Goal: Task Accomplishment & Management: Manage account settings

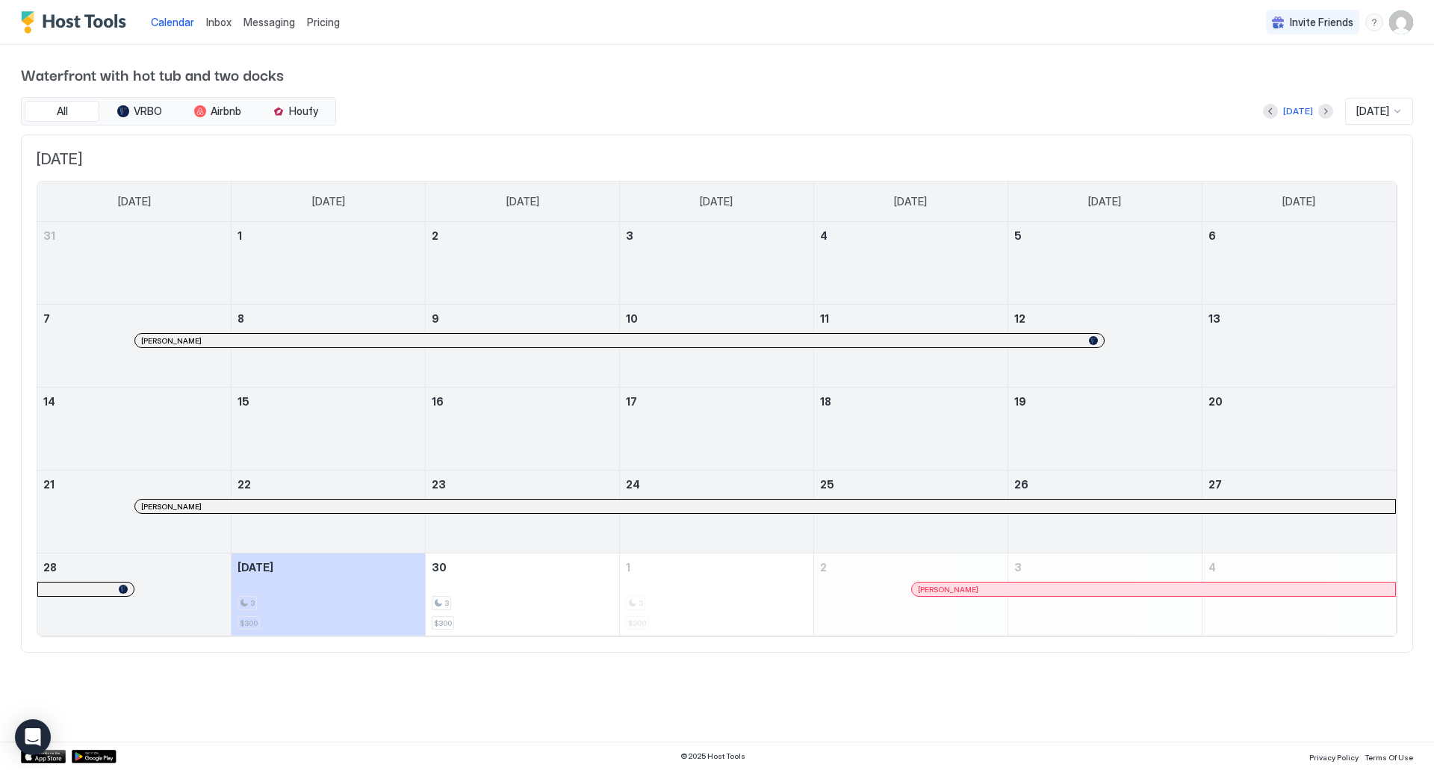
click at [332, 23] on span "Pricing" at bounding box center [323, 22] width 33 height 13
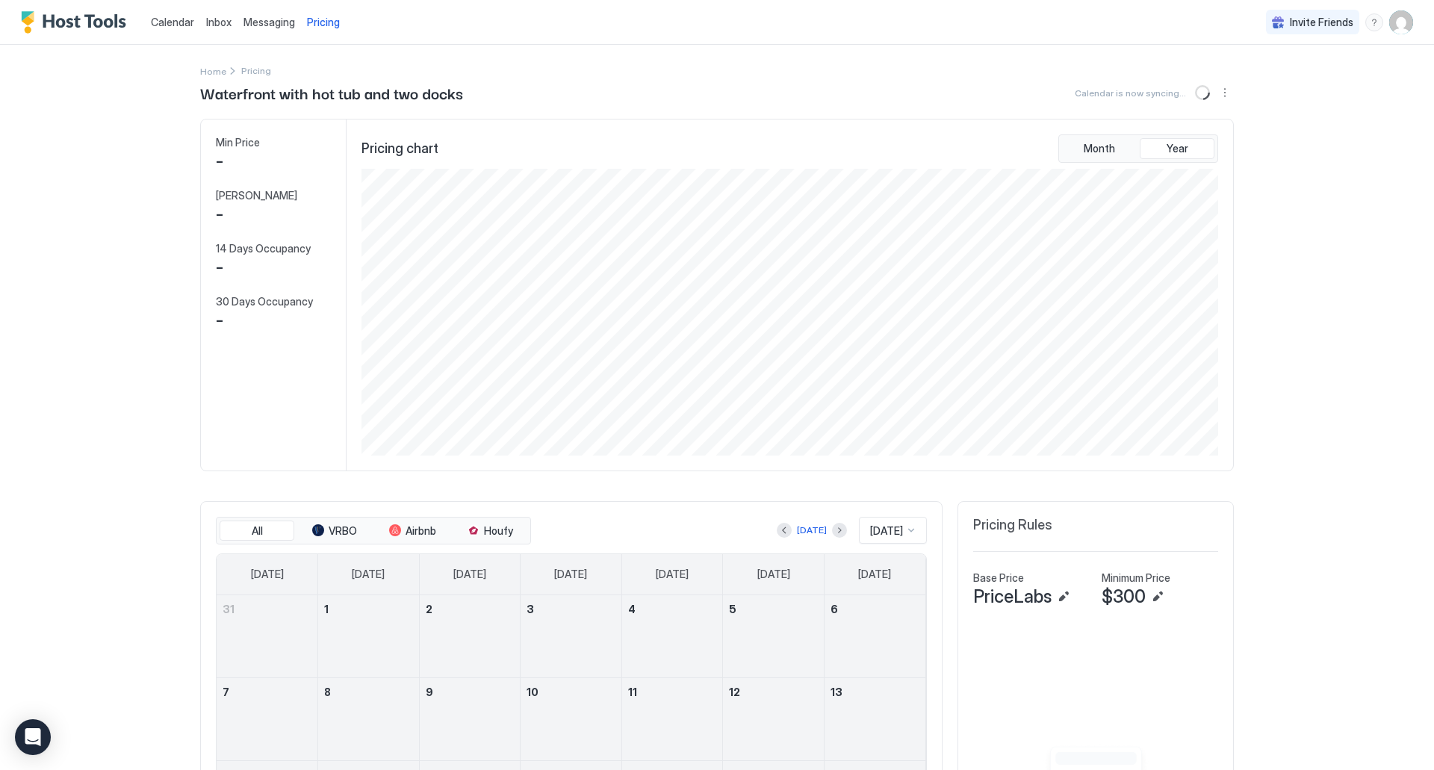
scroll to position [287, 860]
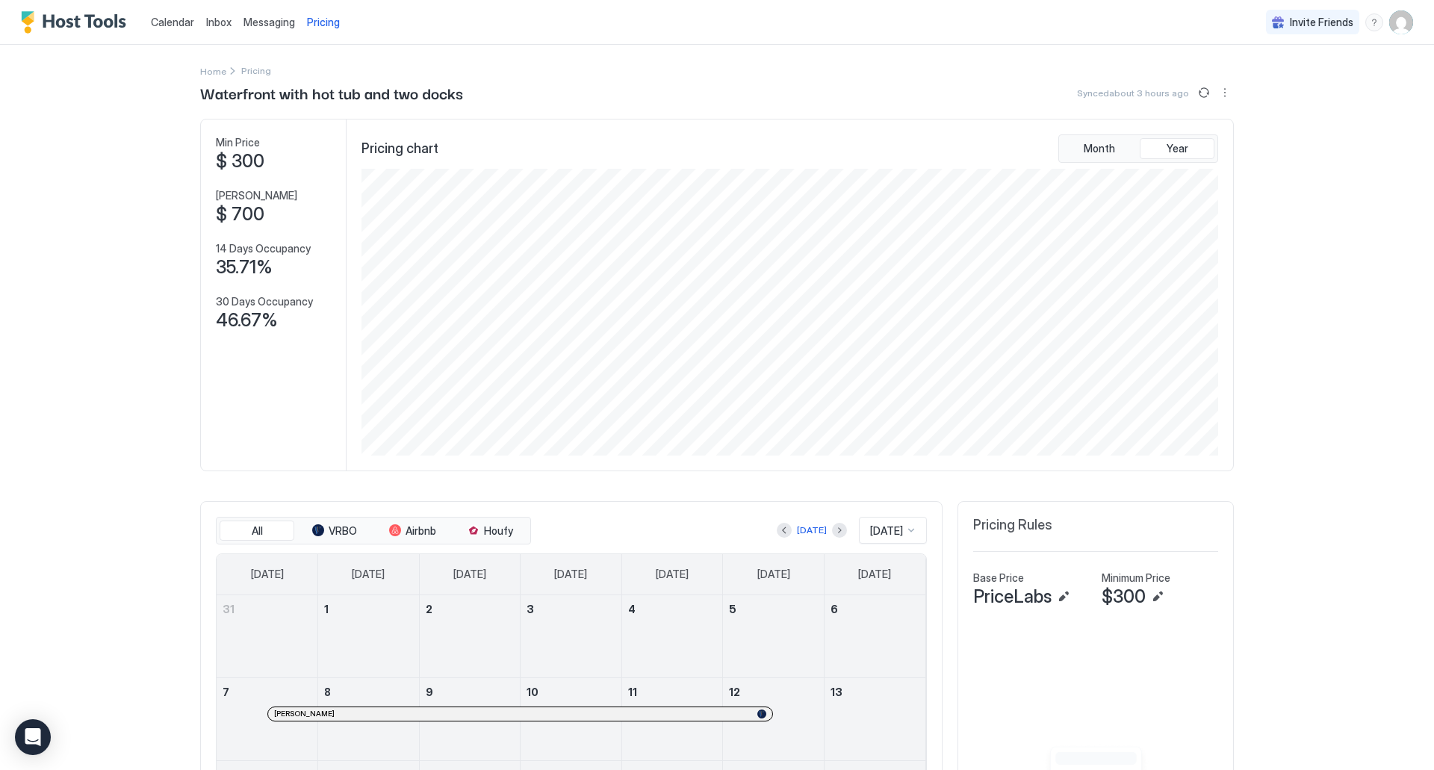
click at [87, 15] on img "Host Tools Logo" at bounding box center [77, 22] width 112 height 22
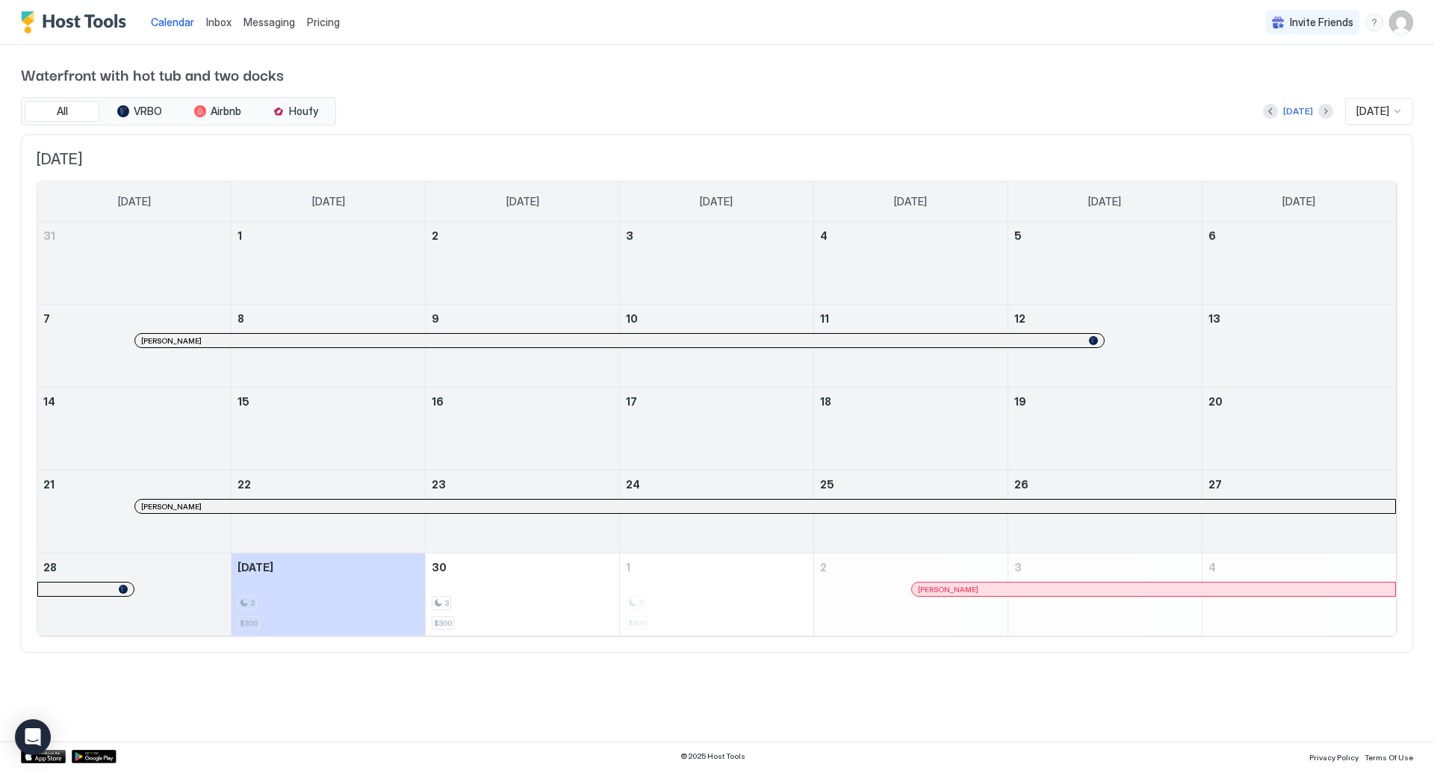
click at [1405, 26] on img "User profile" at bounding box center [1401, 22] width 24 height 24
click at [1259, 86] on span "Settings" at bounding box center [1266, 83] width 40 height 13
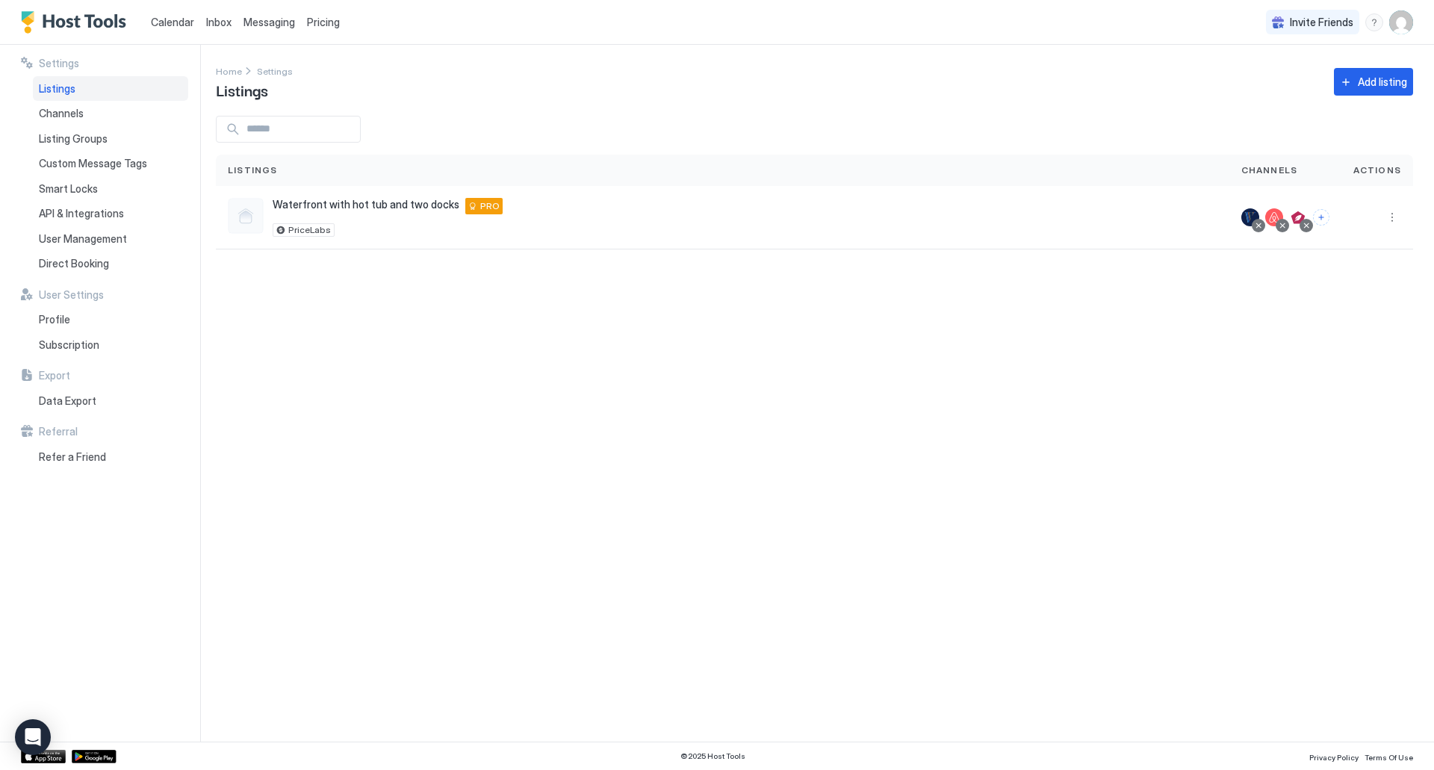
click at [1402, 23] on img "User profile" at bounding box center [1401, 22] width 24 height 24
drag, startPoint x: 729, startPoint y: 453, endPoint x: 719, endPoint y: 439, distance: 16.6
click at [727, 453] on div at bounding box center [717, 385] width 1434 height 770
click at [66, 317] on span "Profile" at bounding box center [54, 319] width 31 height 13
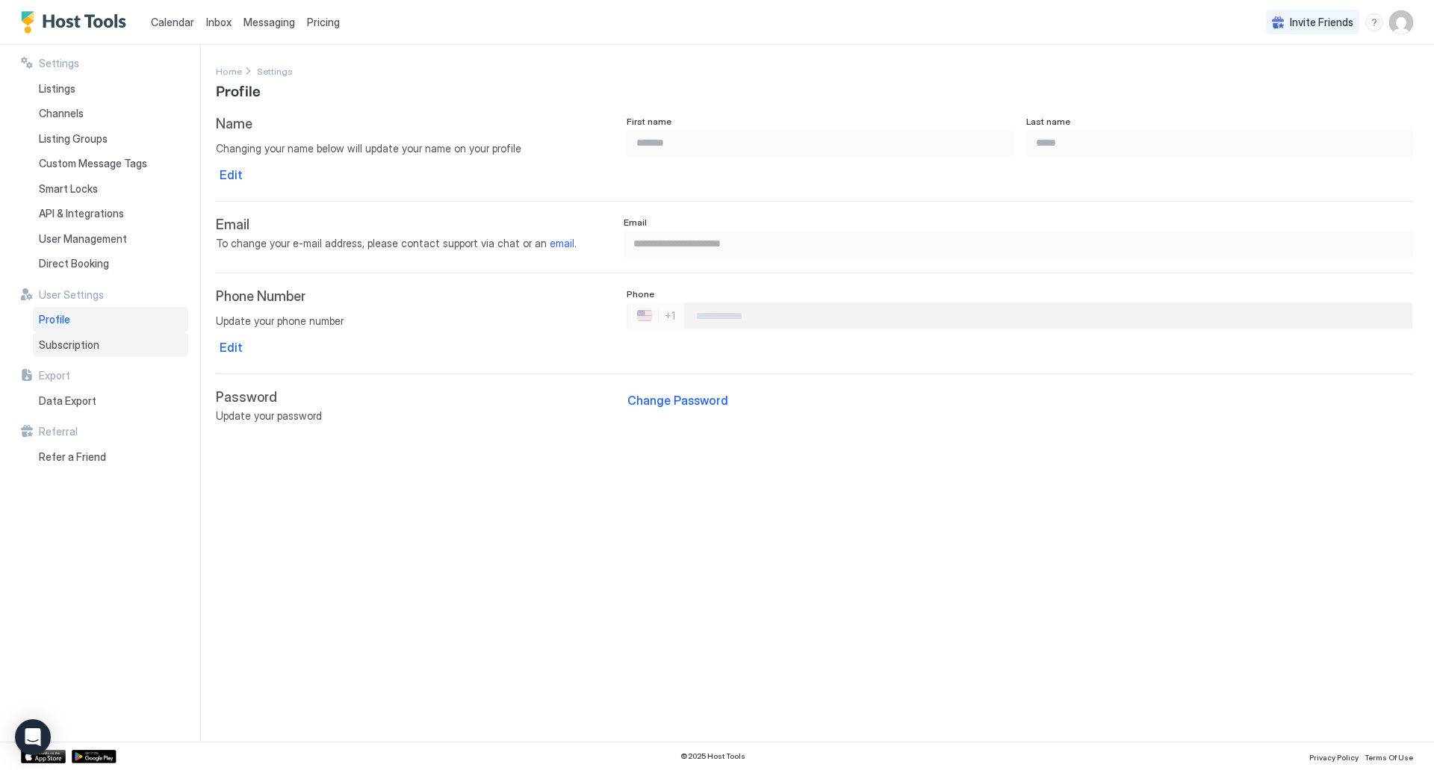
click at [89, 347] on span "Subscription" at bounding box center [69, 344] width 60 height 13
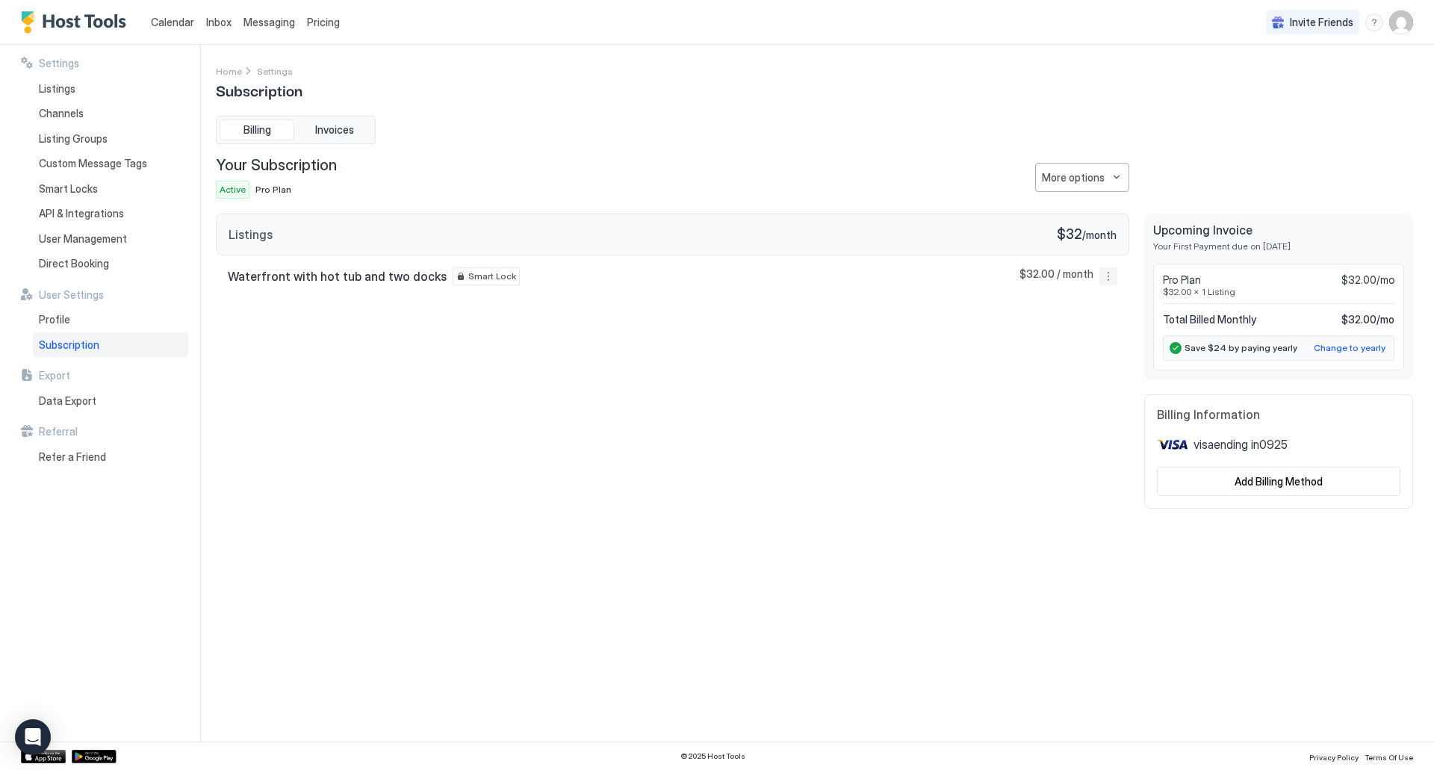
click at [1109, 274] on button "More options" at bounding box center [1108, 276] width 18 height 18
click at [747, 332] on div at bounding box center [717, 385] width 1434 height 770
click at [336, 234] on div "Listings $32 / month" at bounding box center [672, 235] width 913 height 43
click at [315, 125] on span "Invoices" at bounding box center [334, 129] width 39 height 13
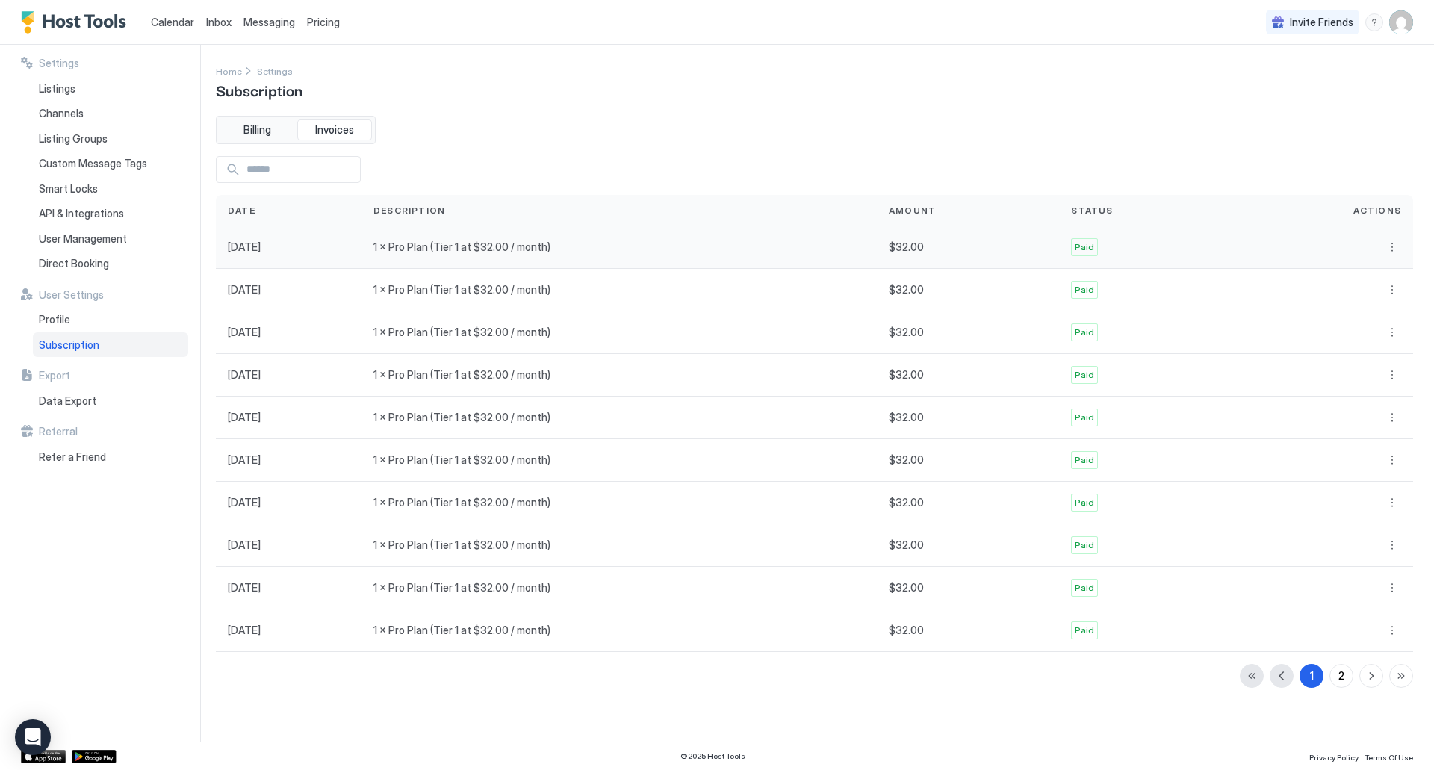
click at [698, 247] on div "1 × Pro Plan (Tier 1 at $32.00 / month)" at bounding box center [618, 246] width 491 height 13
click at [1390, 246] on button "More options" at bounding box center [1392, 247] width 18 height 18
click at [1320, 141] on div at bounding box center [717, 385] width 1434 height 770
click at [569, 147] on div "Billing Invoices Date Description Amount Status Actions [DATE] 1 × Pro Plan (Ti…" at bounding box center [814, 402] width 1197 height 572
drag, startPoint x: 524, startPoint y: 58, endPoint x: 532, endPoint y: 56, distance: 9.2
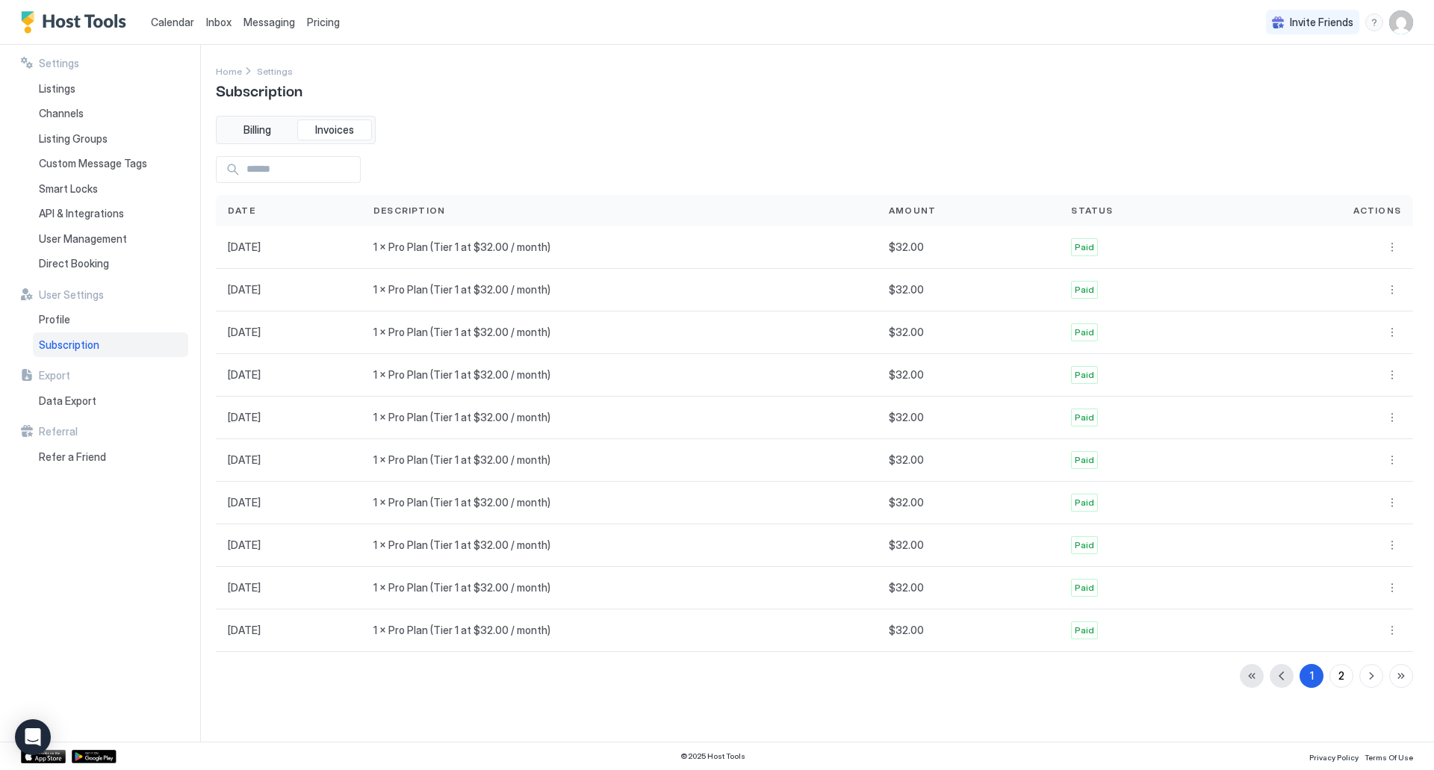
click at [525, 58] on div "Settings Home Settings Subscription Billing Invoices Date Description Amount St…" at bounding box center [825, 393] width 1218 height 697
click at [89, 349] on span "Subscription" at bounding box center [69, 344] width 60 height 13
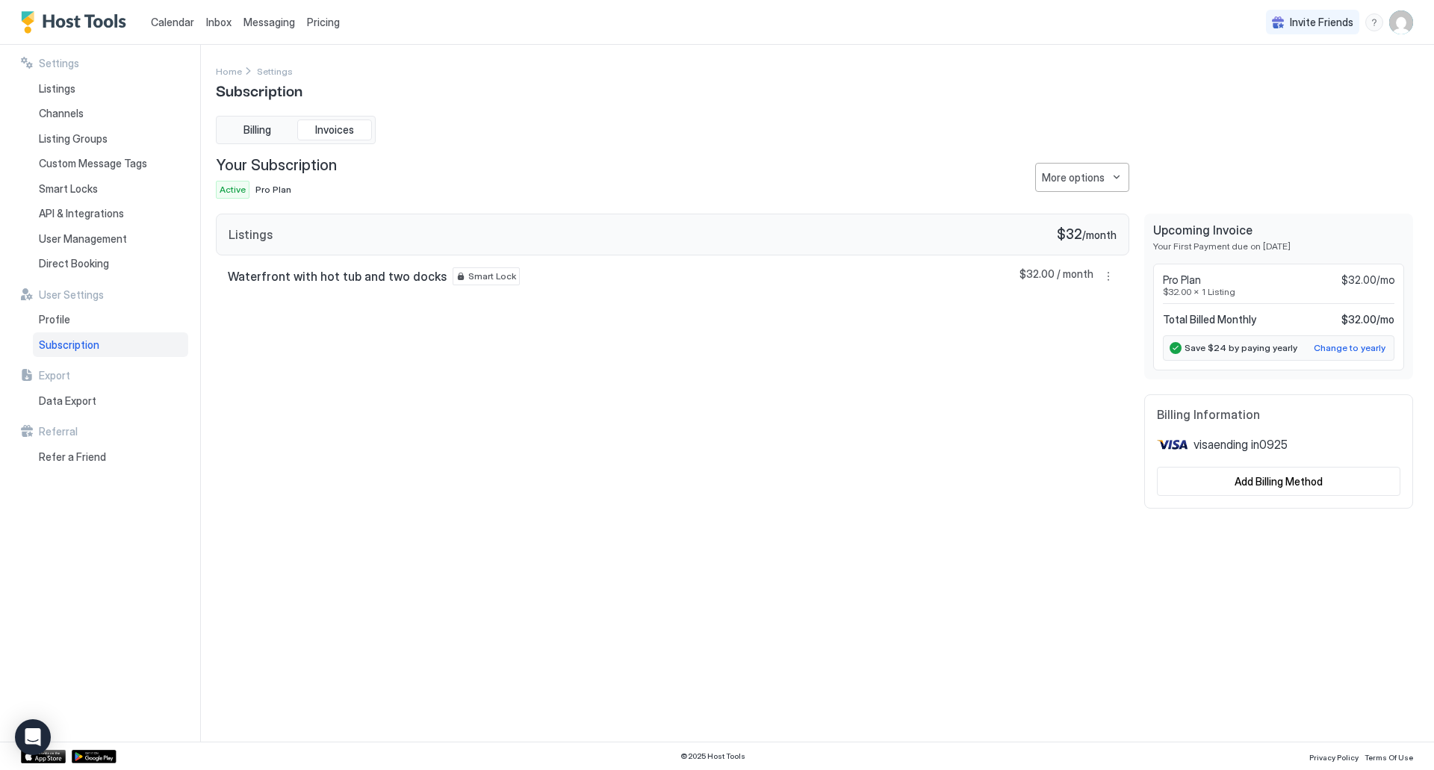
click at [453, 404] on div "Listings $32 / month Waterfront with hot tub and two docks Smart Lock $32.00 / …" at bounding box center [672, 361] width 913 height 295
click at [1095, 176] on div "More options" at bounding box center [1073, 178] width 63 height 16
click at [1072, 200] on span "Change Plan" at bounding box center [1070, 203] width 55 height 11
